Goal: Transaction & Acquisition: Purchase product/service

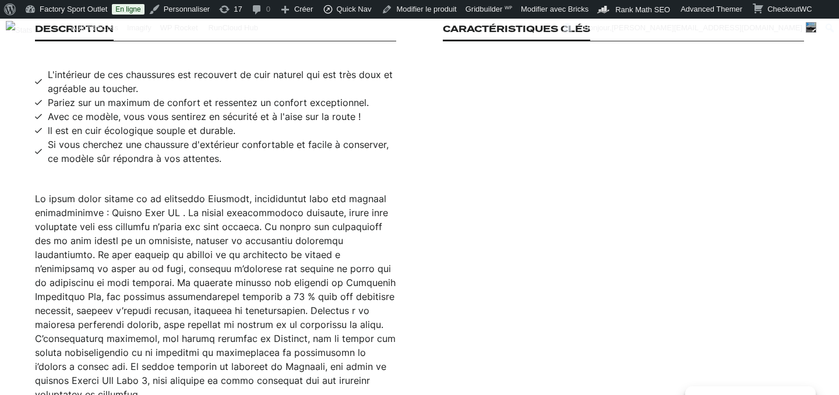
scroll to position [780, 0]
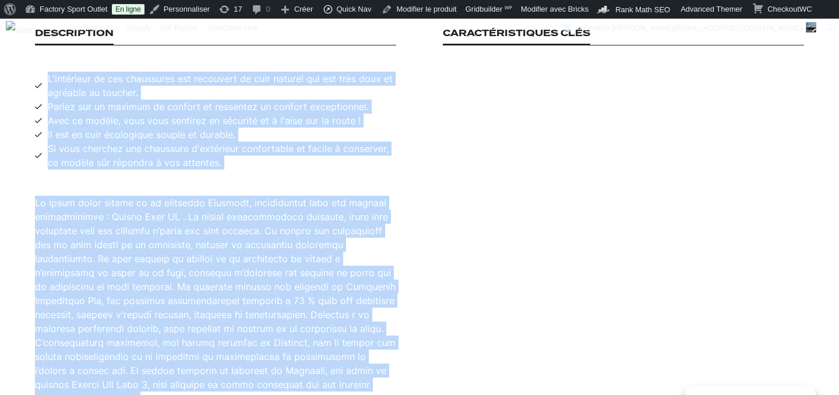
drag, startPoint x: 48, startPoint y: 66, endPoint x: 302, endPoint y: 378, distance: 402.5
click at [302, 378] on div "Description L'intérieur de ces chaussures est recouvert de cuir naturel qui est…" at bounding box center [215, 217] width 361 height 378
copy div "L'ipsumdolo si ame consectetu adi elitseddo ei temp incidid utl etd magn aliq e…"
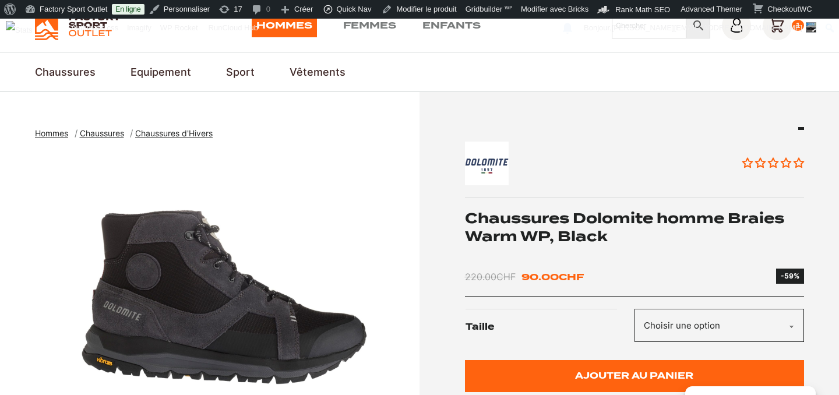
scroll to position [50, 0]
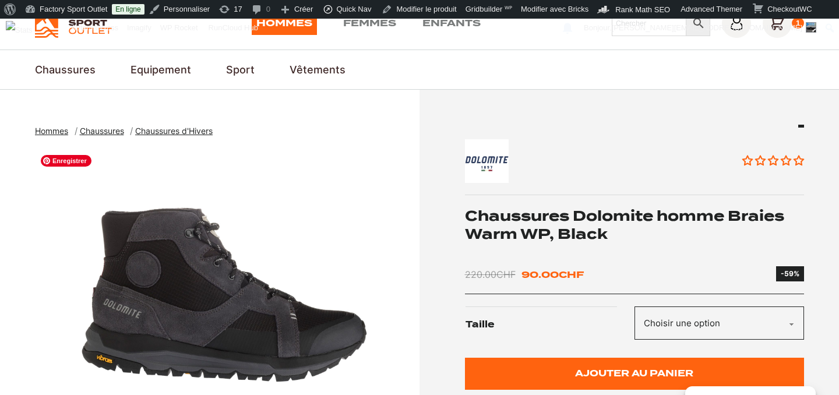
click at [211, 297] on img "1 of 4" at bounding box center [224, 294] width 379 height 291
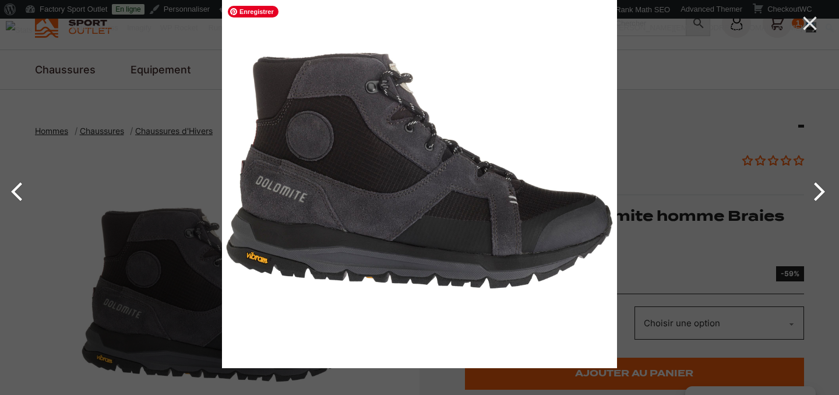
click at [335, 157] on img at bounding box center [419, 170] width 395 height 395
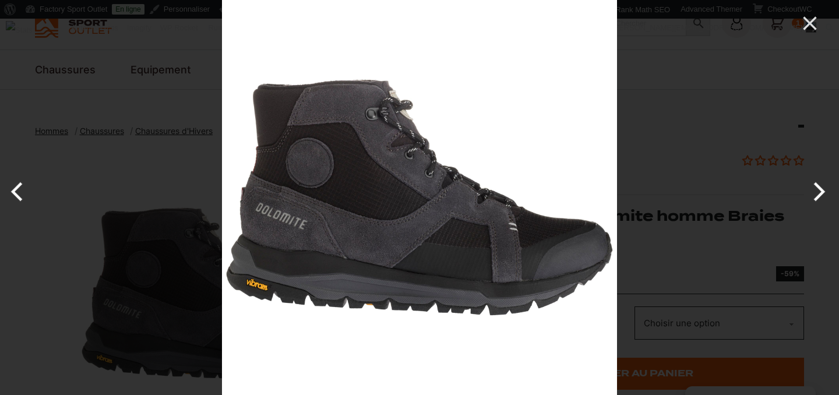
click at [671, 189] on div at bounding box center [641, 197] width 839 height 395
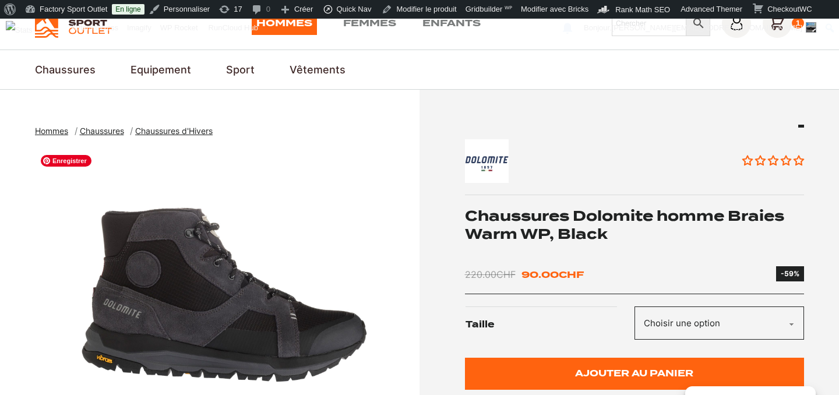
scroll to position [313, 0]
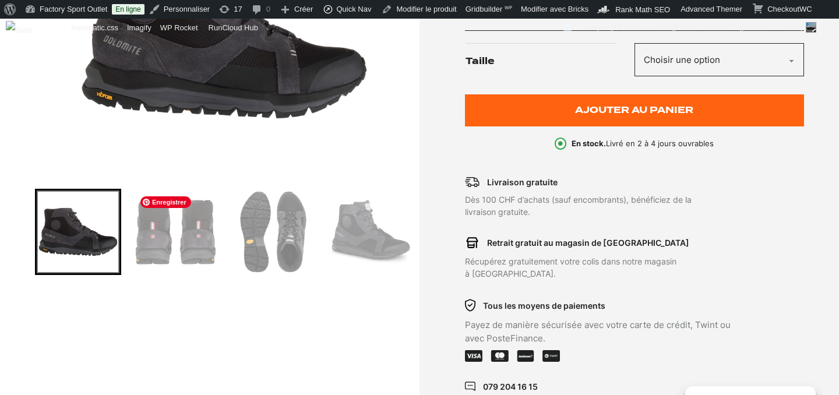
click at [153, 241] on img "Go to slide 2" at bounding box center [176, 232] width 83 height 83
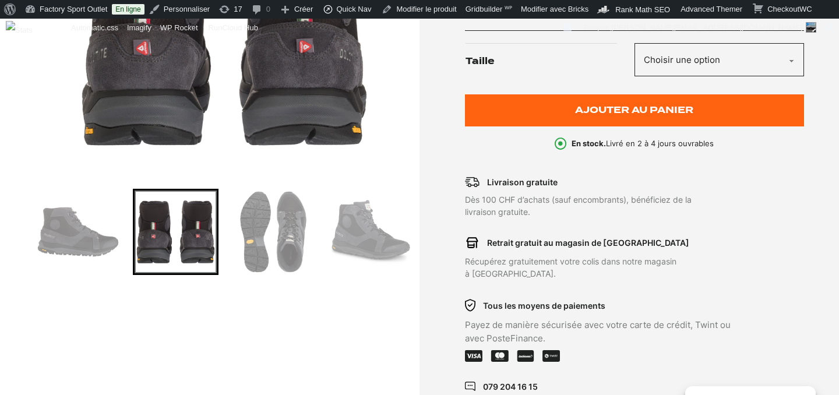
click at [302, 112] on img "2 of 4" at bounding box center [224, 31] width 379 height 291
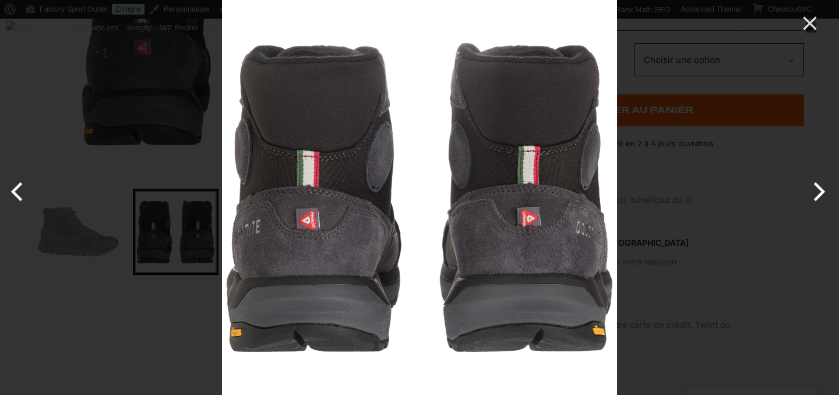
click at [824, 189] on button "Next" at bounding box center [817, 192] width 44 height 58
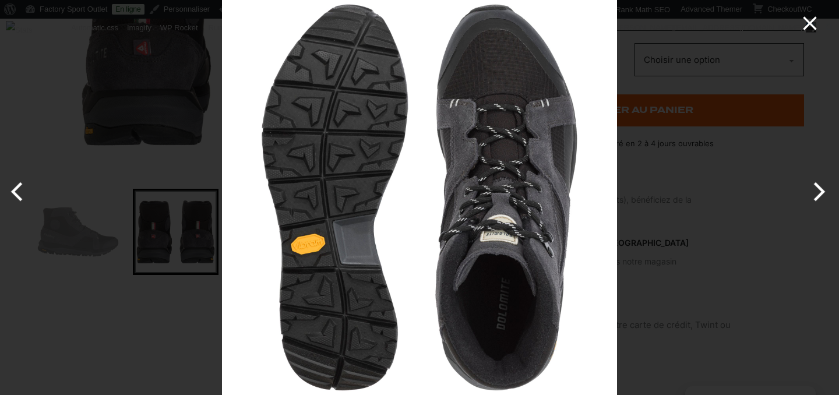
click at [816, 23] on icon "Close" at bounding box center [809, 23] width 23 height 23
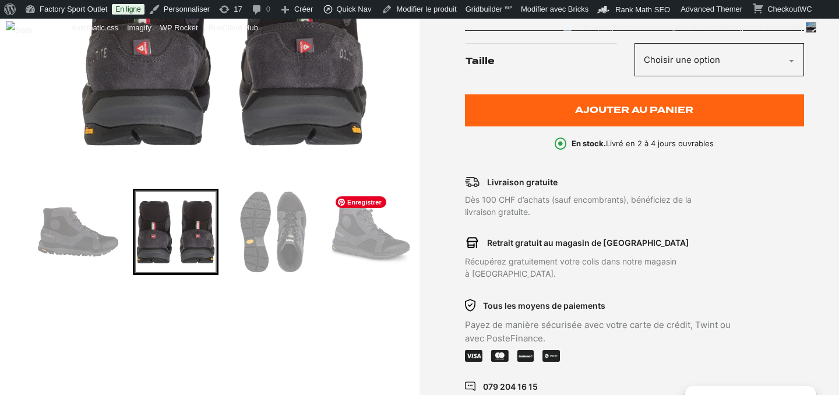
click at [390, 234] on img "Go to slide 4" at bounding box center [371, 232] width 83 height 83
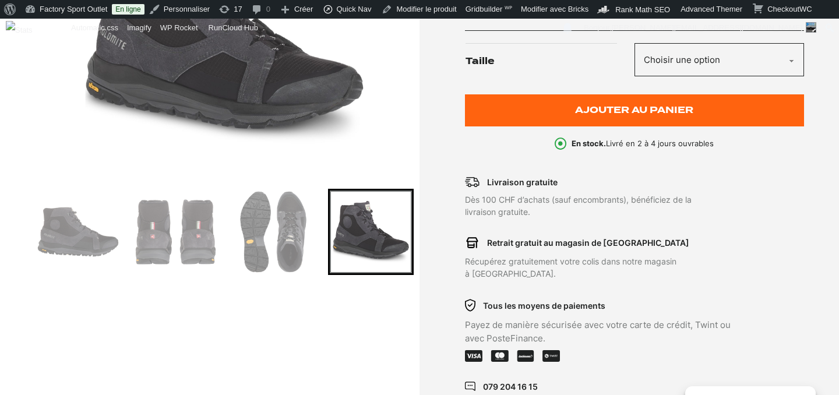
click at [285, 101] on img "4 of 4" at bounding box center [224, 31] width 379 height 291
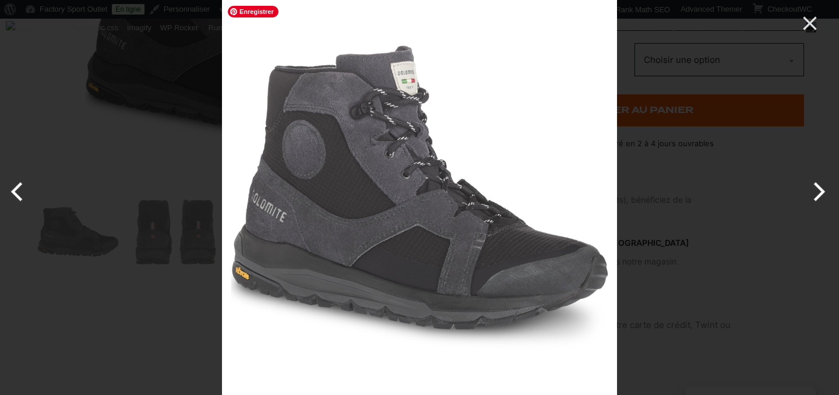
click at [364, 142] on img at bounding box center [419, 197] width 395 height 395
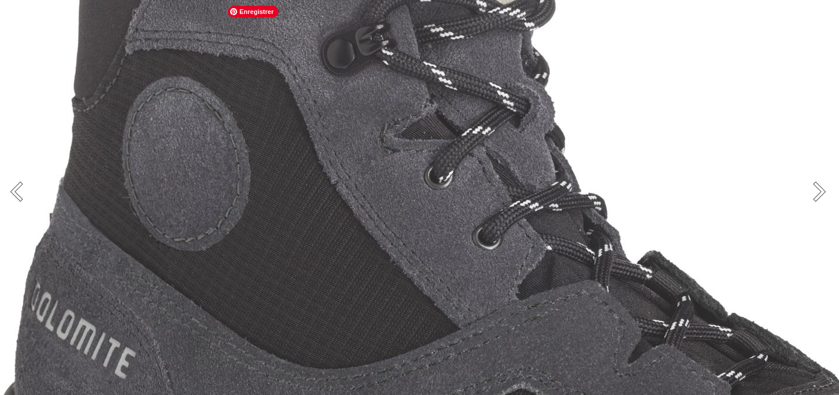
click at [364, 142] on img at bounding box center [527, 305] width 1165 height 1165
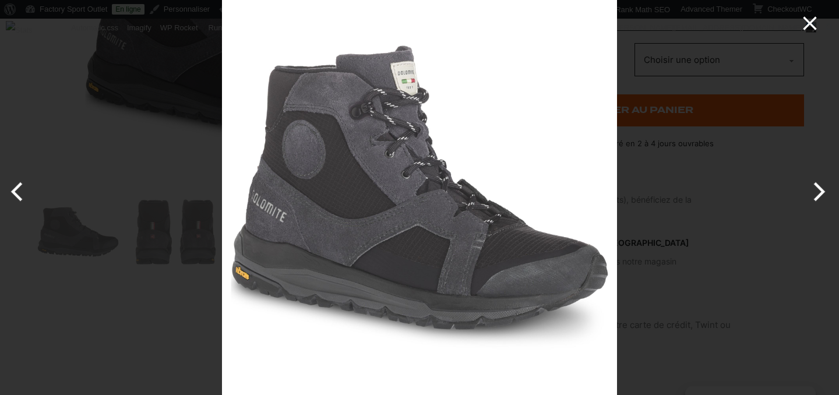
click at [804, 26] on icon "Close" at bounding box center [809, 23] width 23 height 23
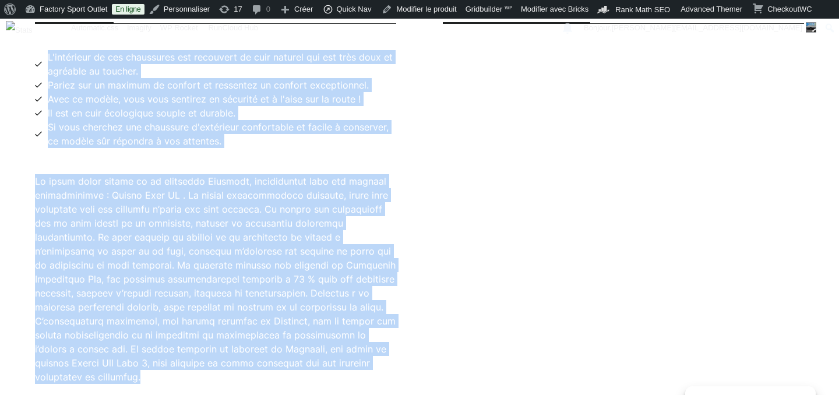
scroll to position [800, 0]
copy div "L'ipsumdolo si ame consectetu adi elitseddo ei temp incidid utl etd magn aliq e…"
